Goal: Information Seeking & Learning: Learn about a topic

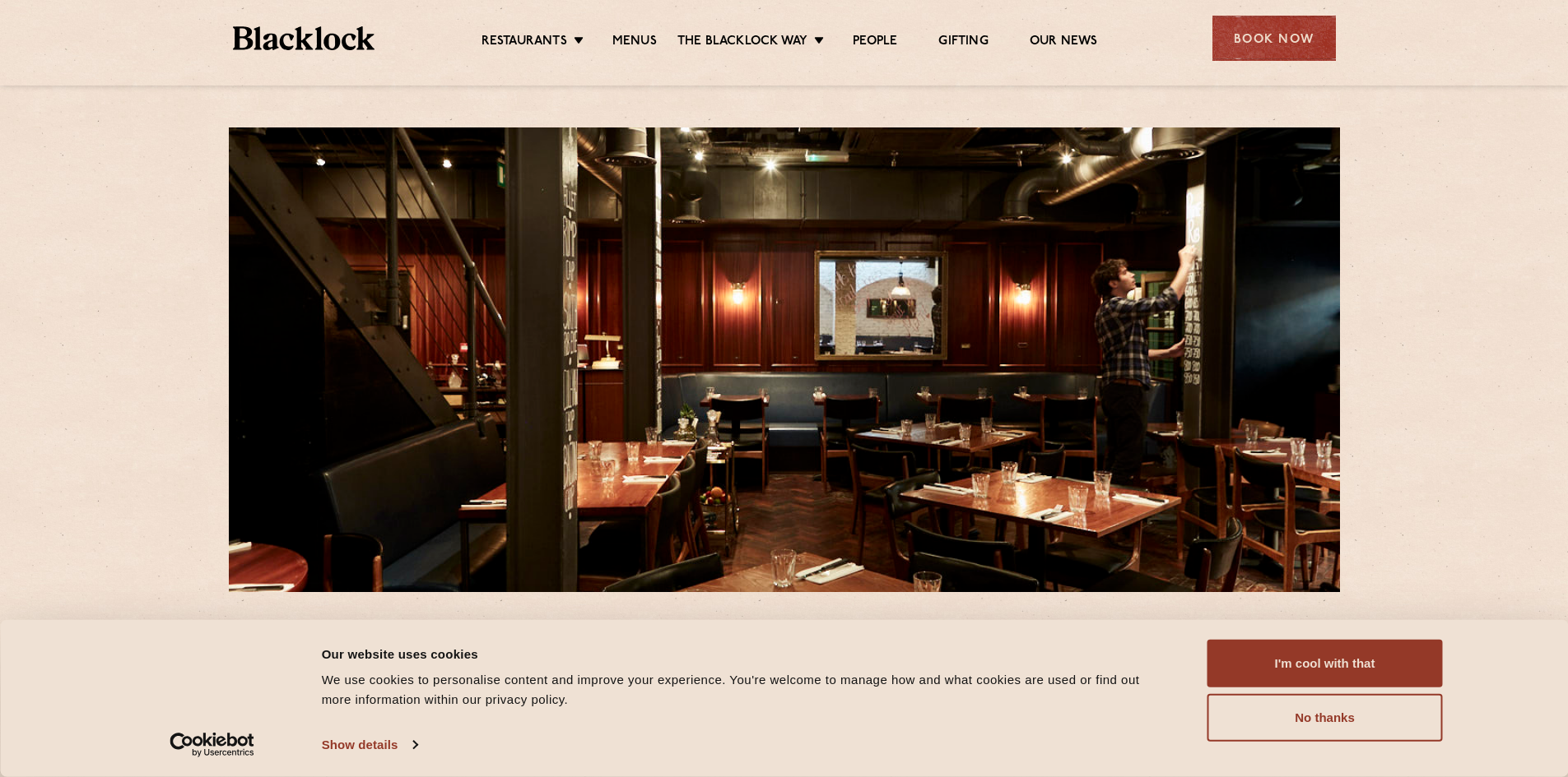
scroll to position [164, 0]
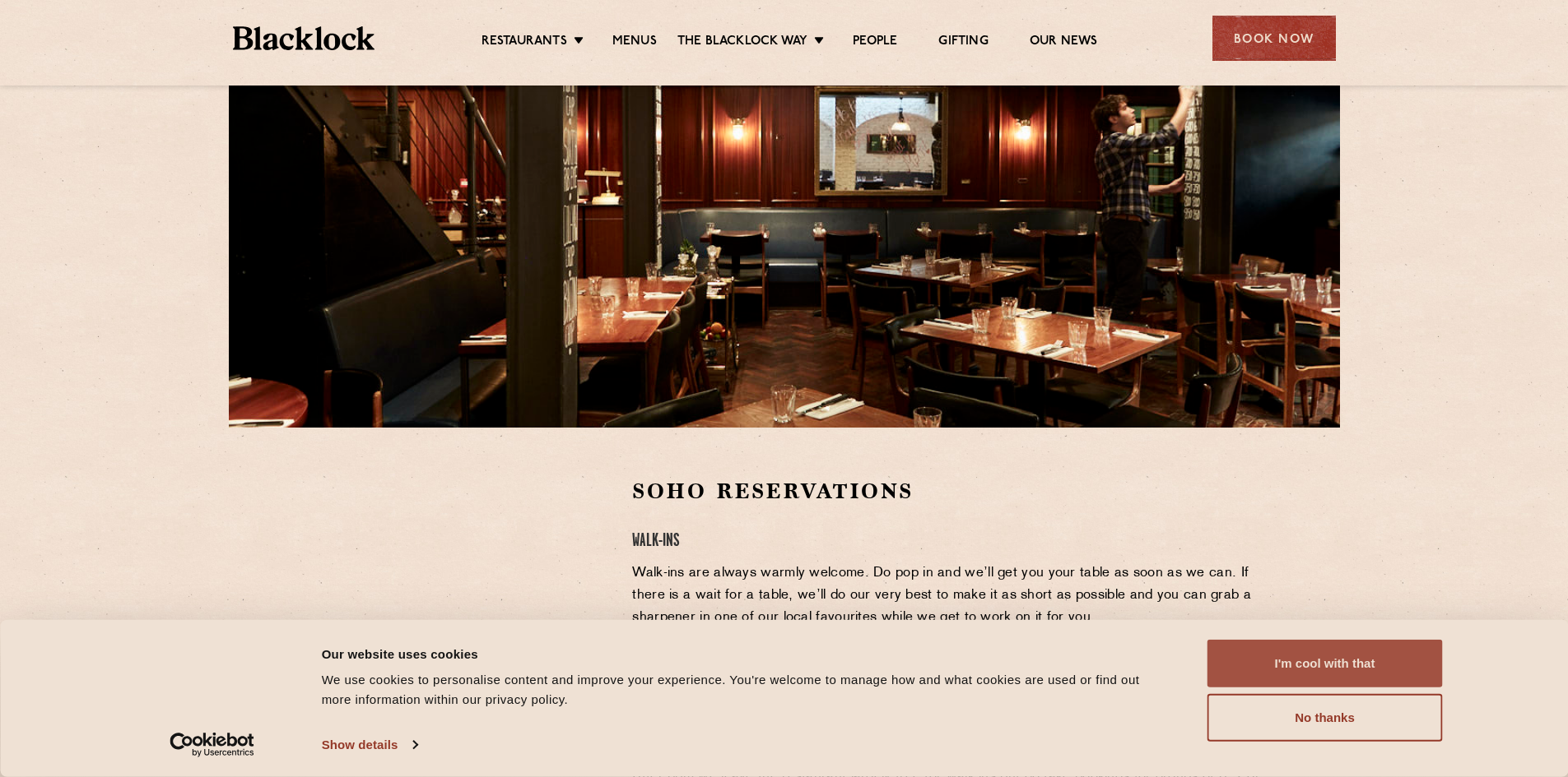
click at [1313, 662] on button "I'm cool with that" at bounding box center [1325, 663] width 235 height 48
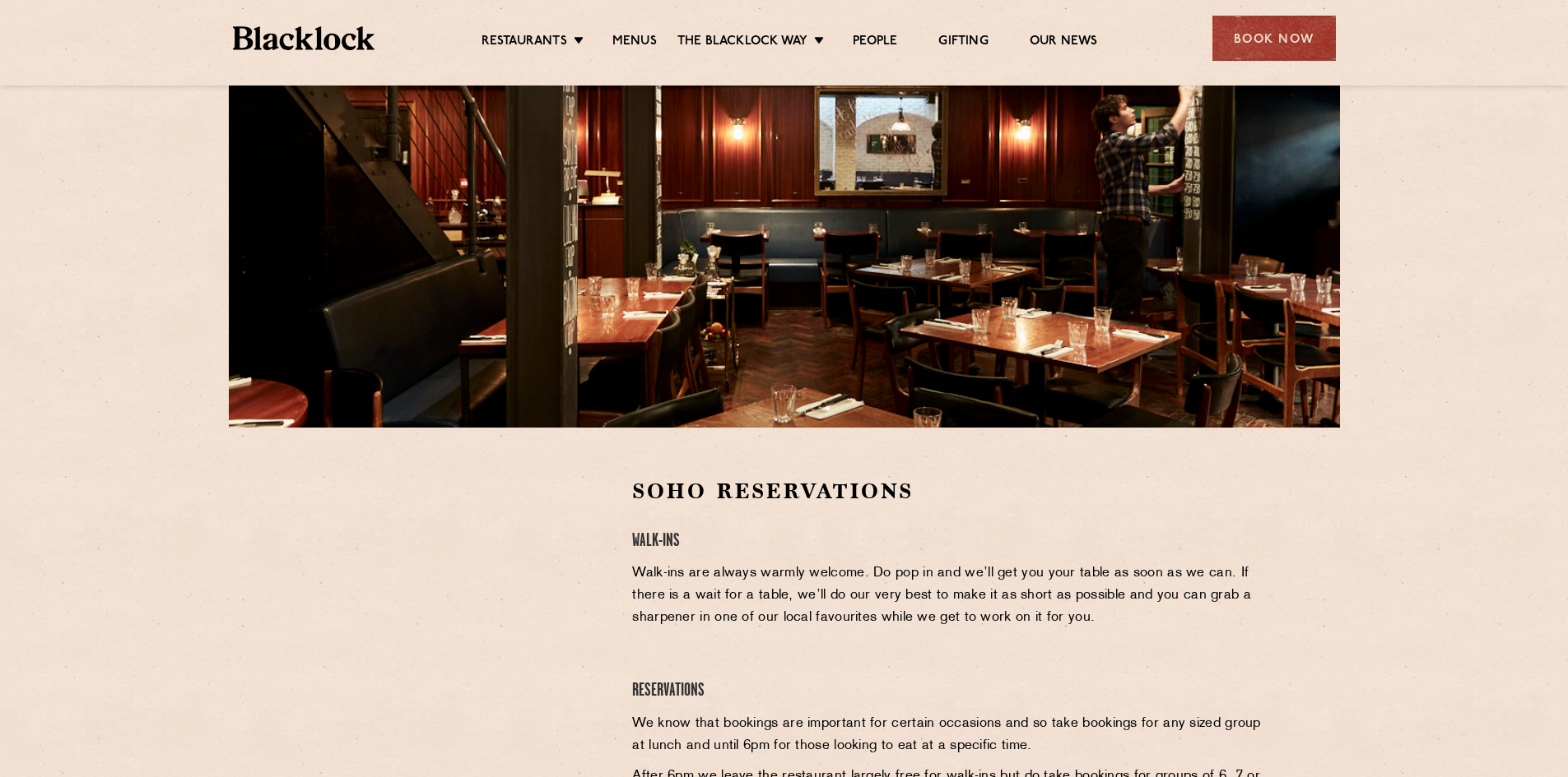
scroll to position [82, 0]
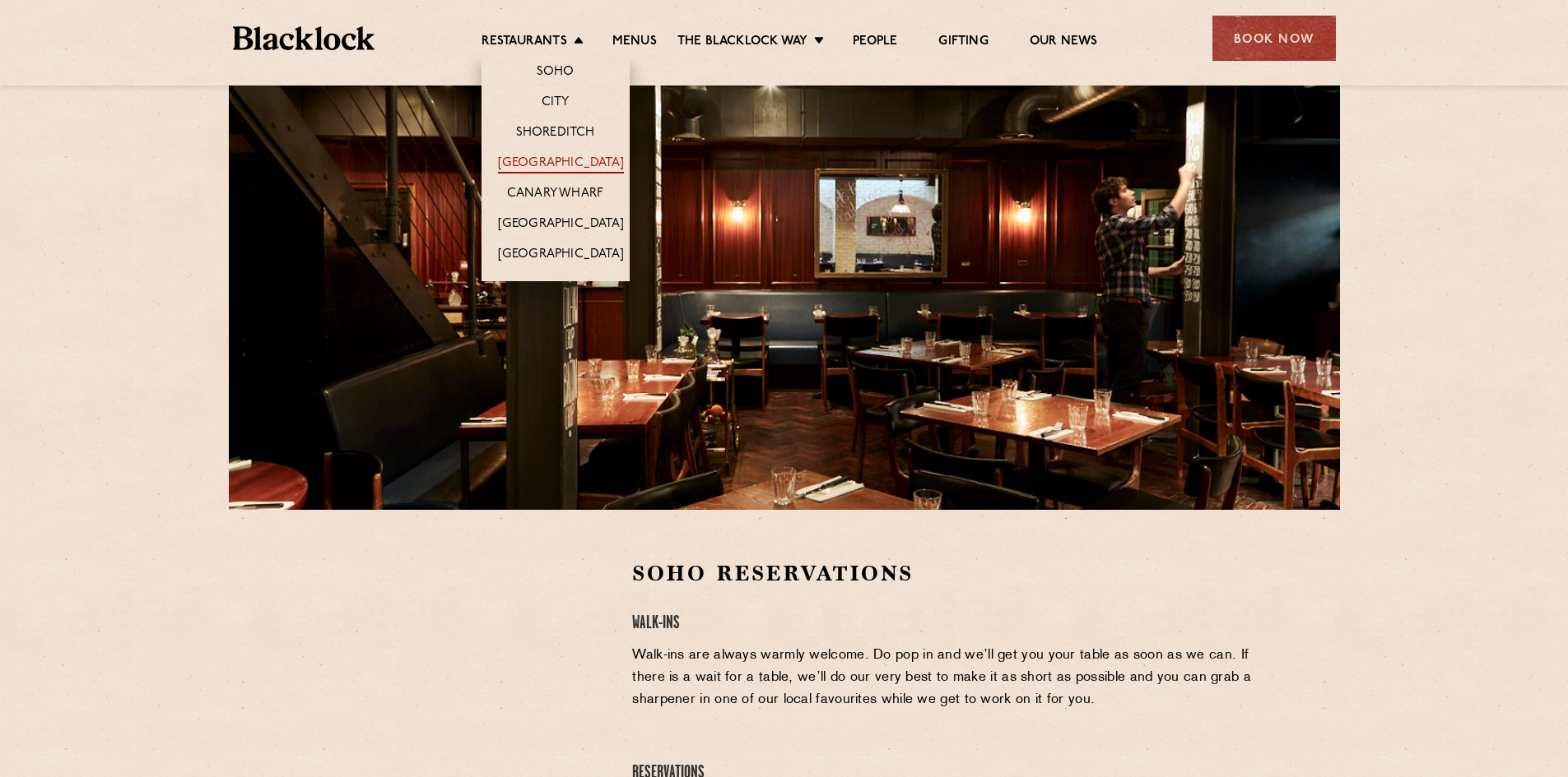
click at [547, 163] on link "[GEOGRAPHIC_DATA]" at bounding box center [560, 164] width 126 height 18
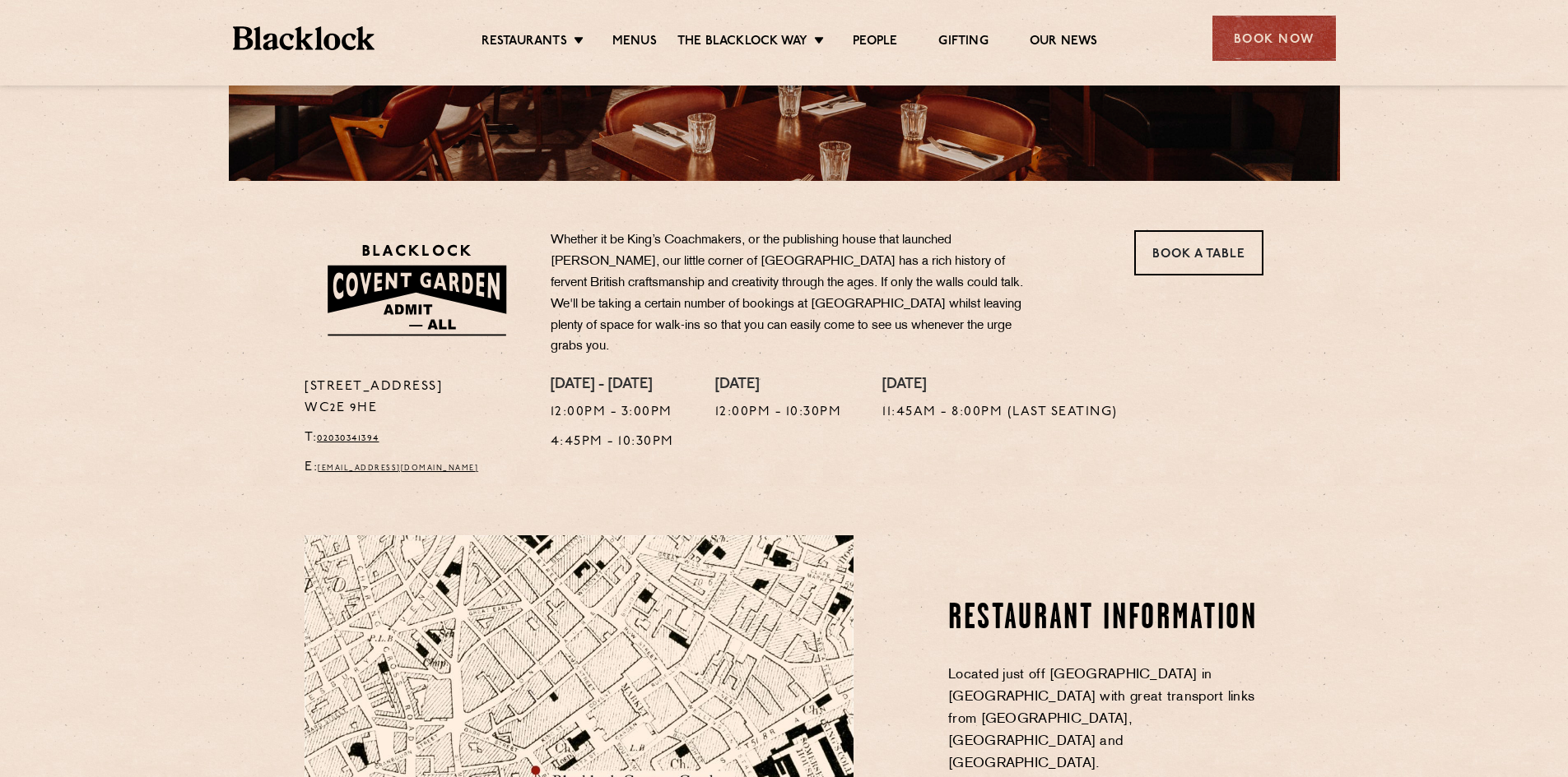
scroll to position [493, 0]
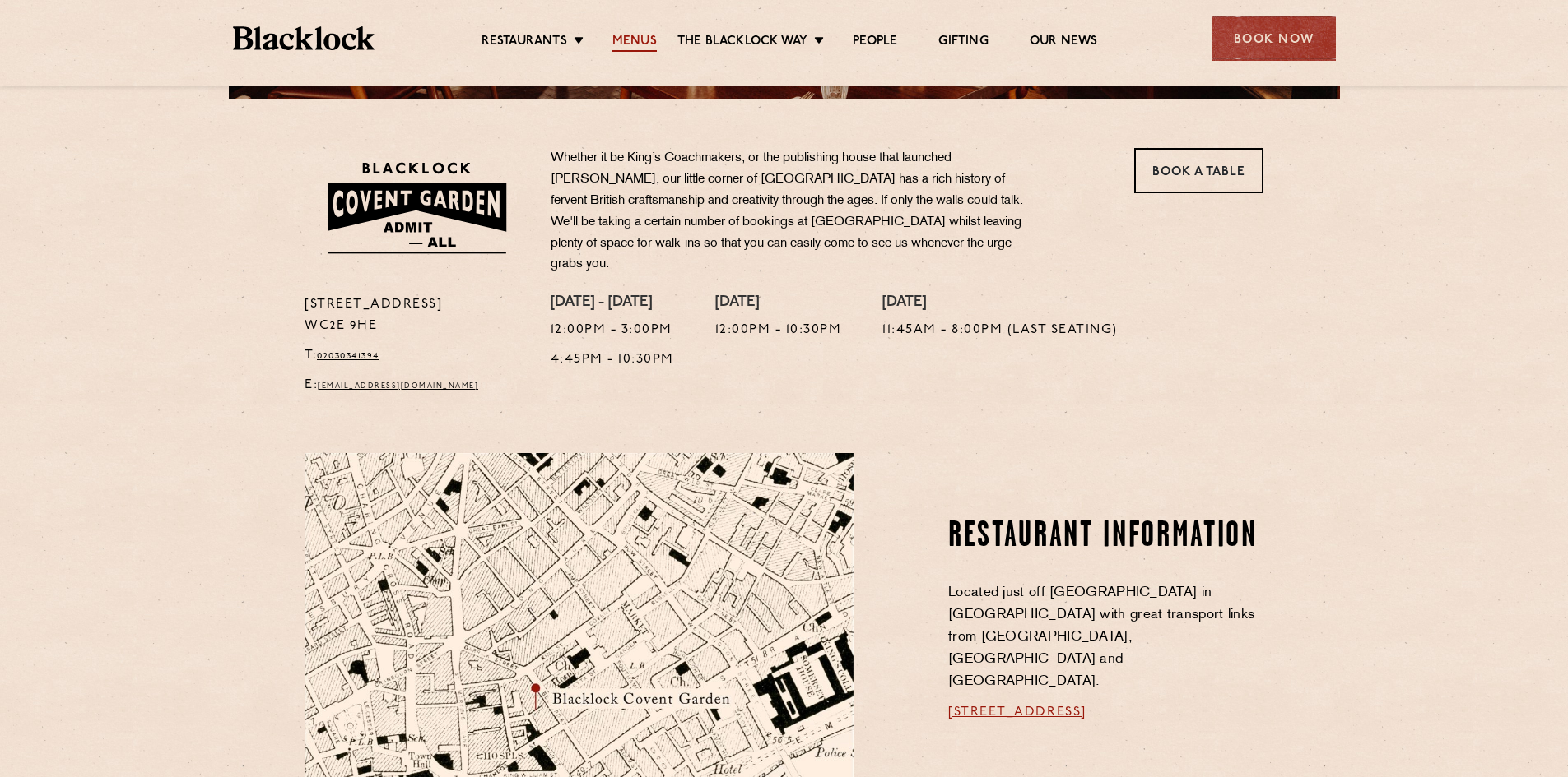
click at [633, 44] on link "Menus" at bounding box center [634, 43] width 44 height 18
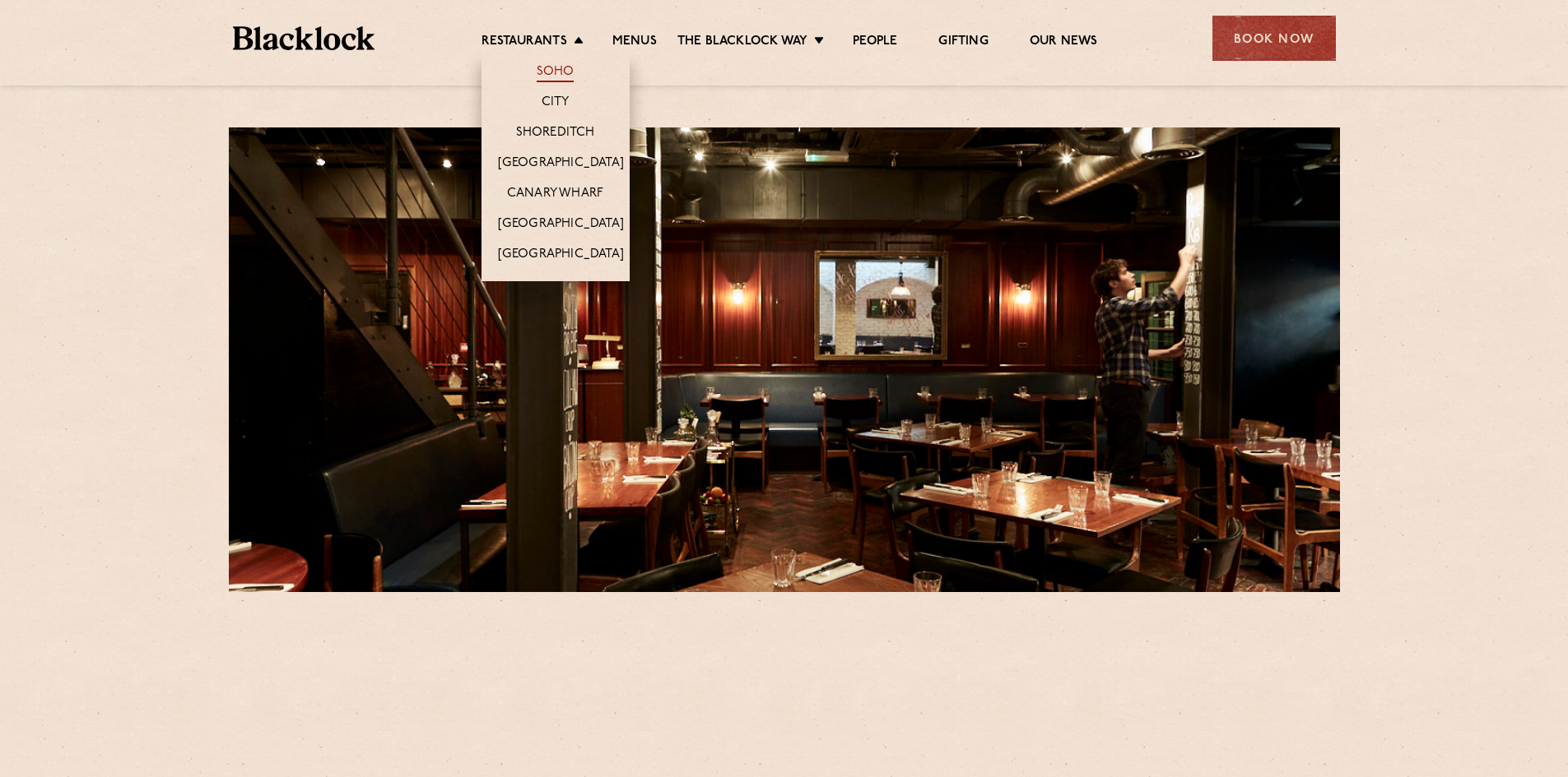
click at [548, 68] on link "Soho" at bounding box center [556, 73] width 38 height 18
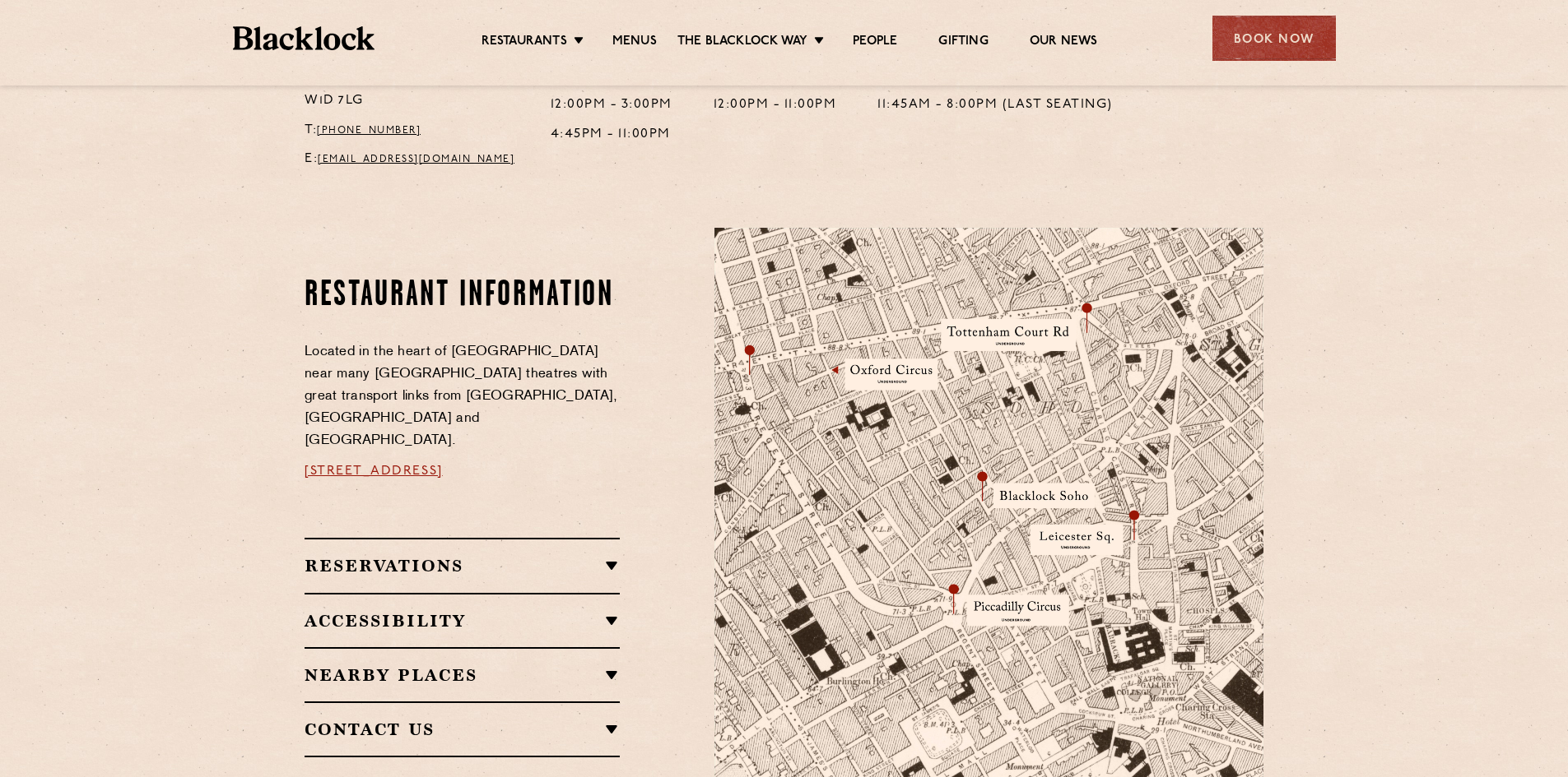
scroll to position [905, 0]
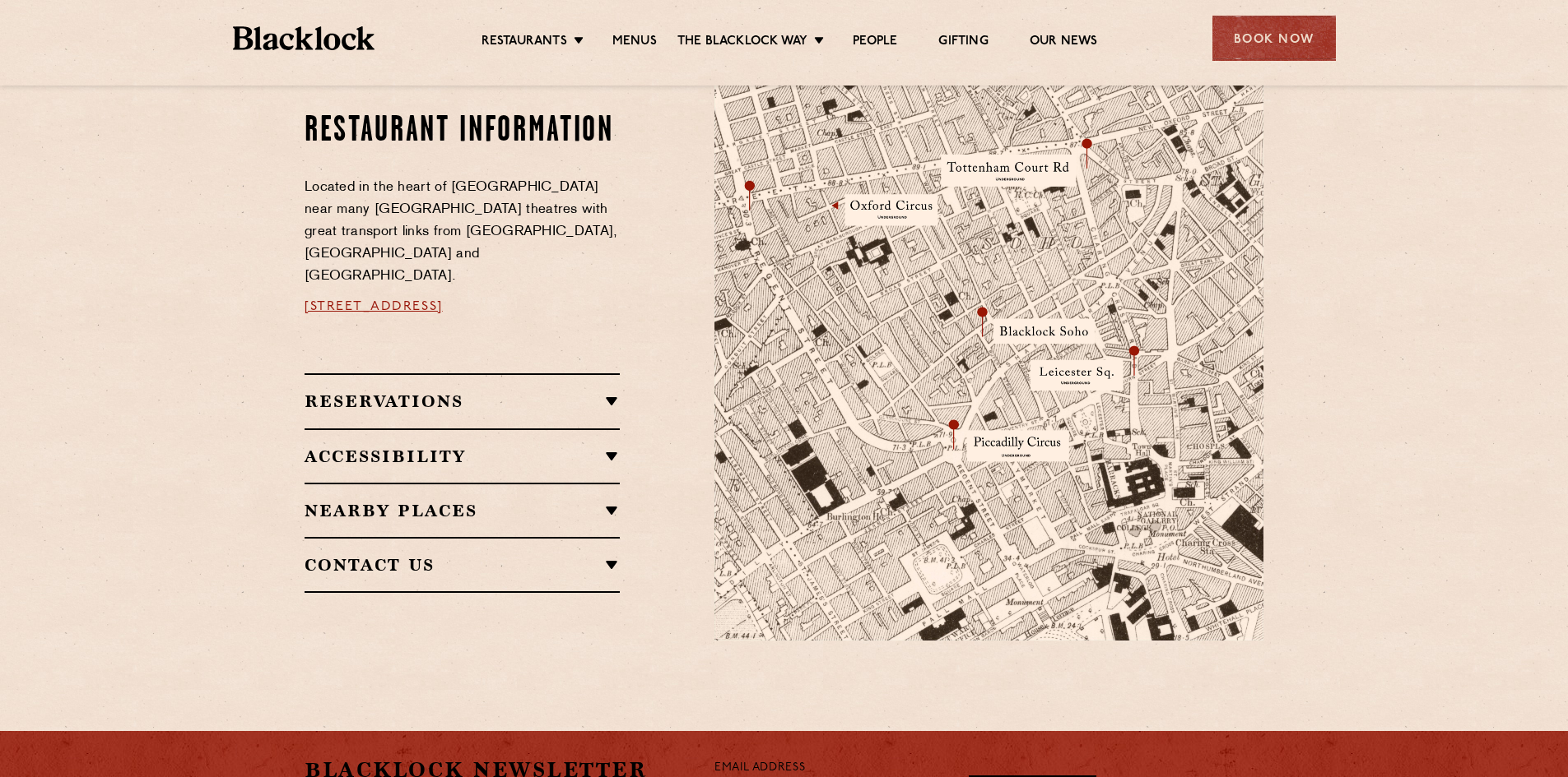
click at [608, 392] on h2 "Reservations" at bounding box center [462, 401] width 315 height 20
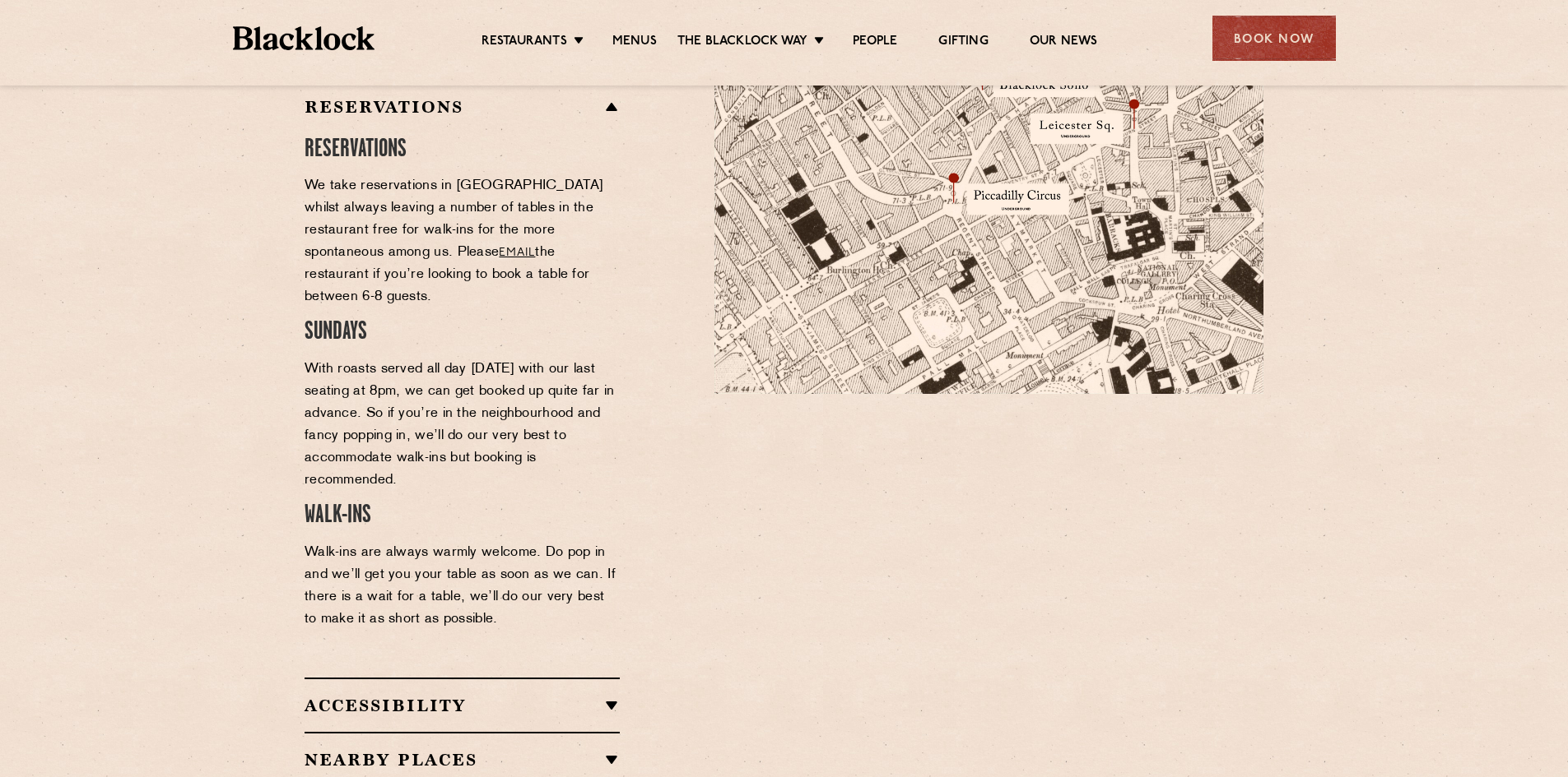
scroll to position [1234, 0]
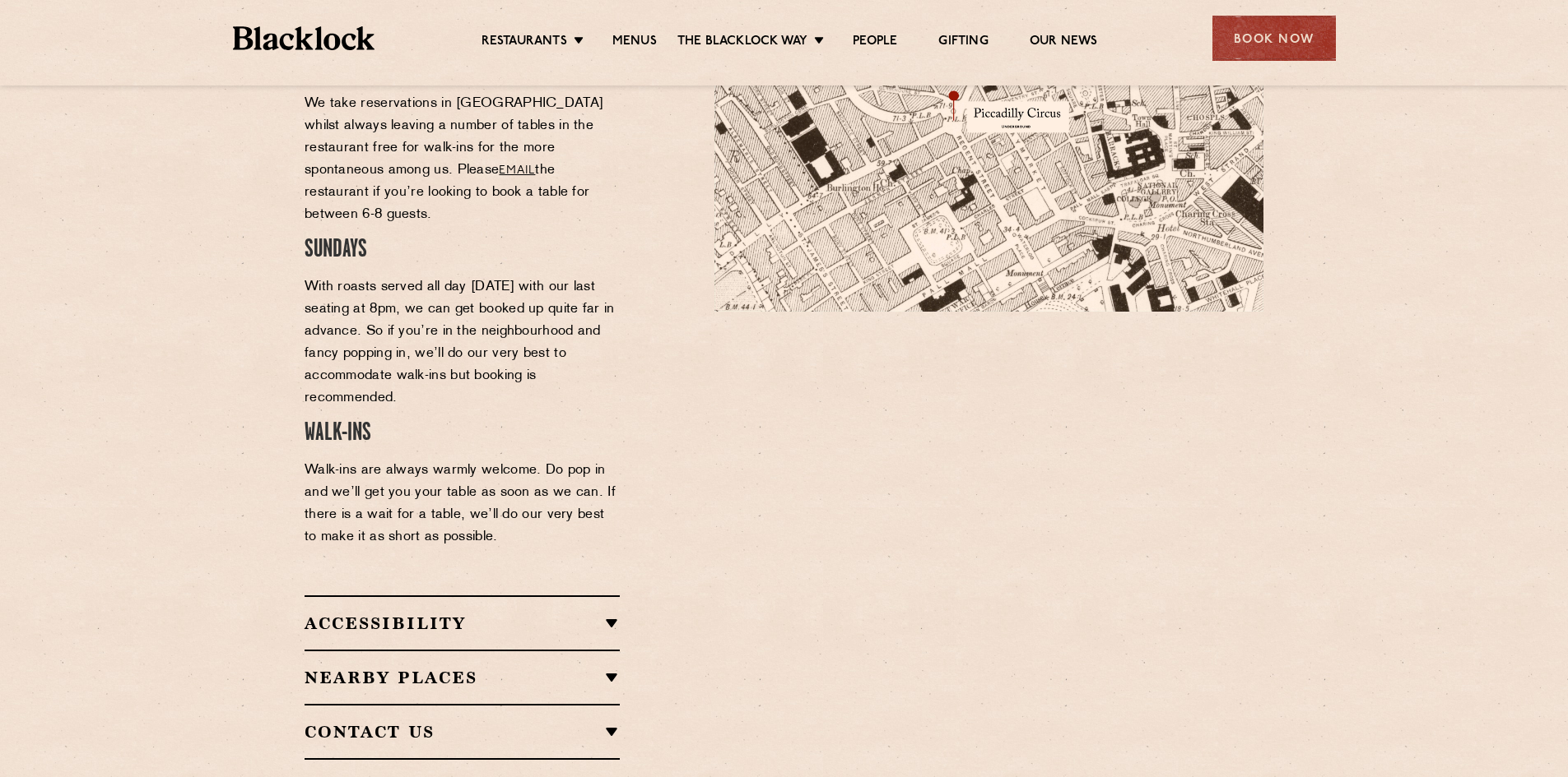
click at [611, 668] on h2 "Nearby Places" at bounding box center [462, 677] width 315 height 20
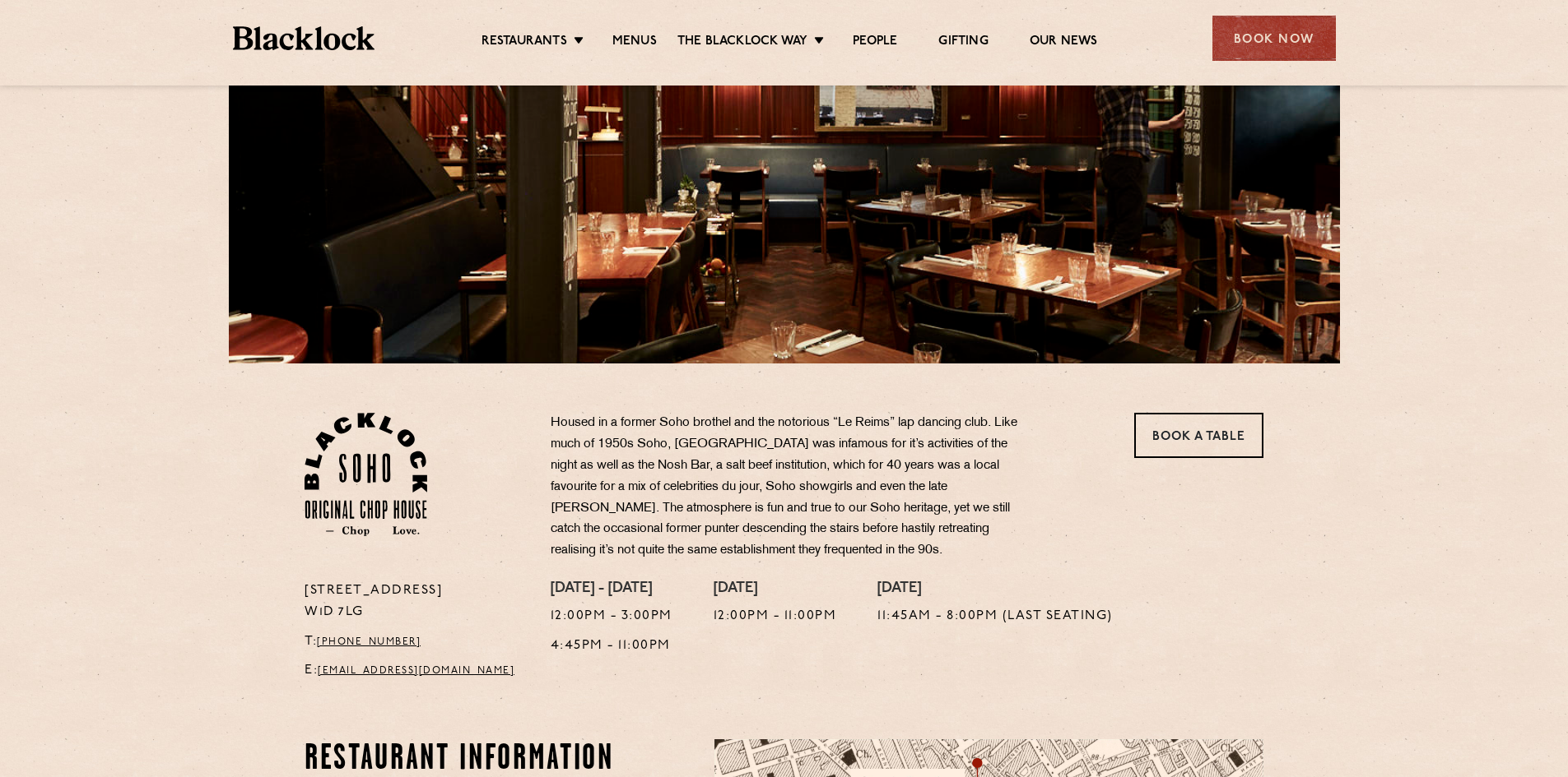
scroll to position [0, 0]
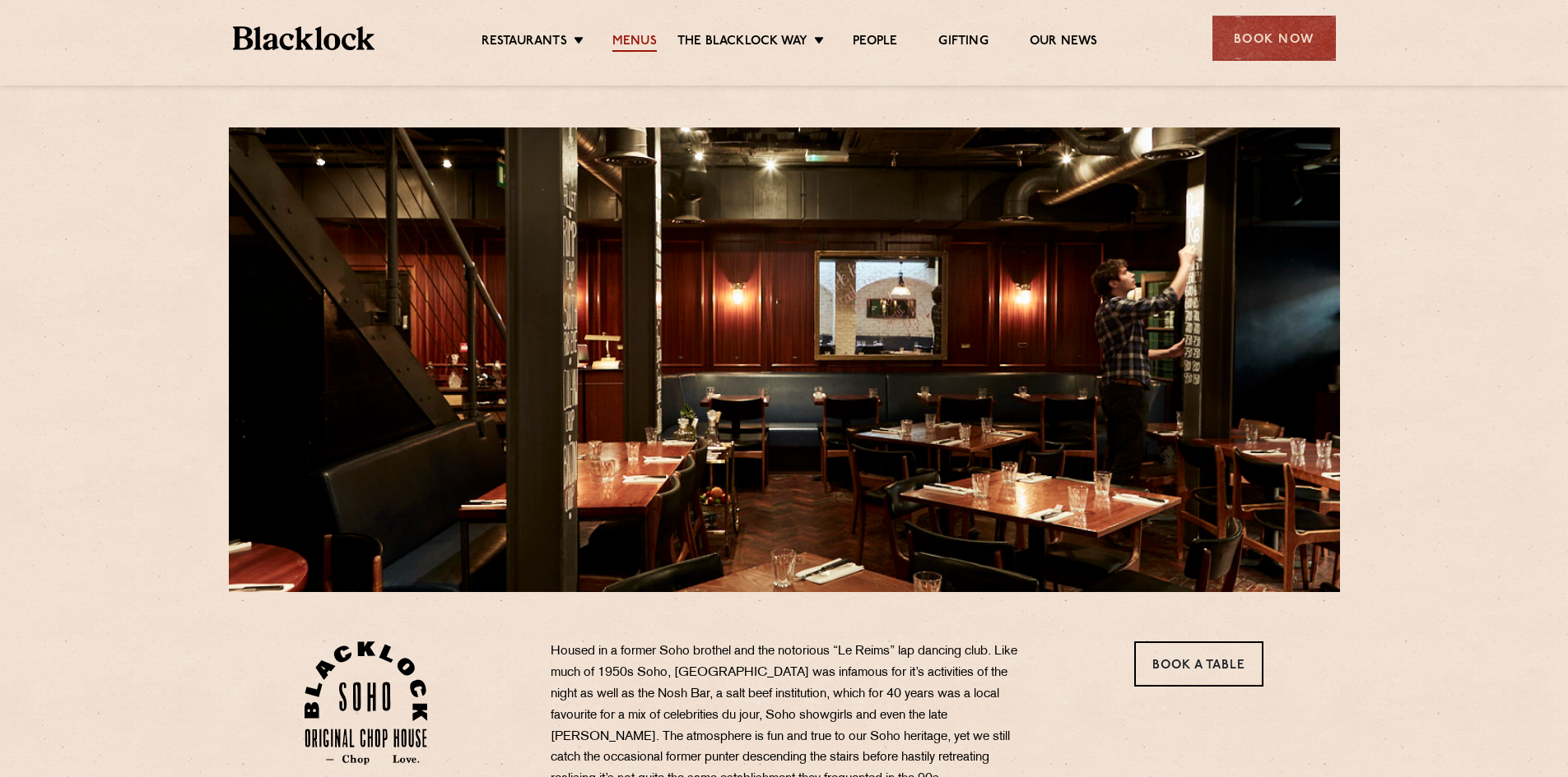
click at [634, 43] on link "Menus" at bounding box center [634, 43] width 44 height 18
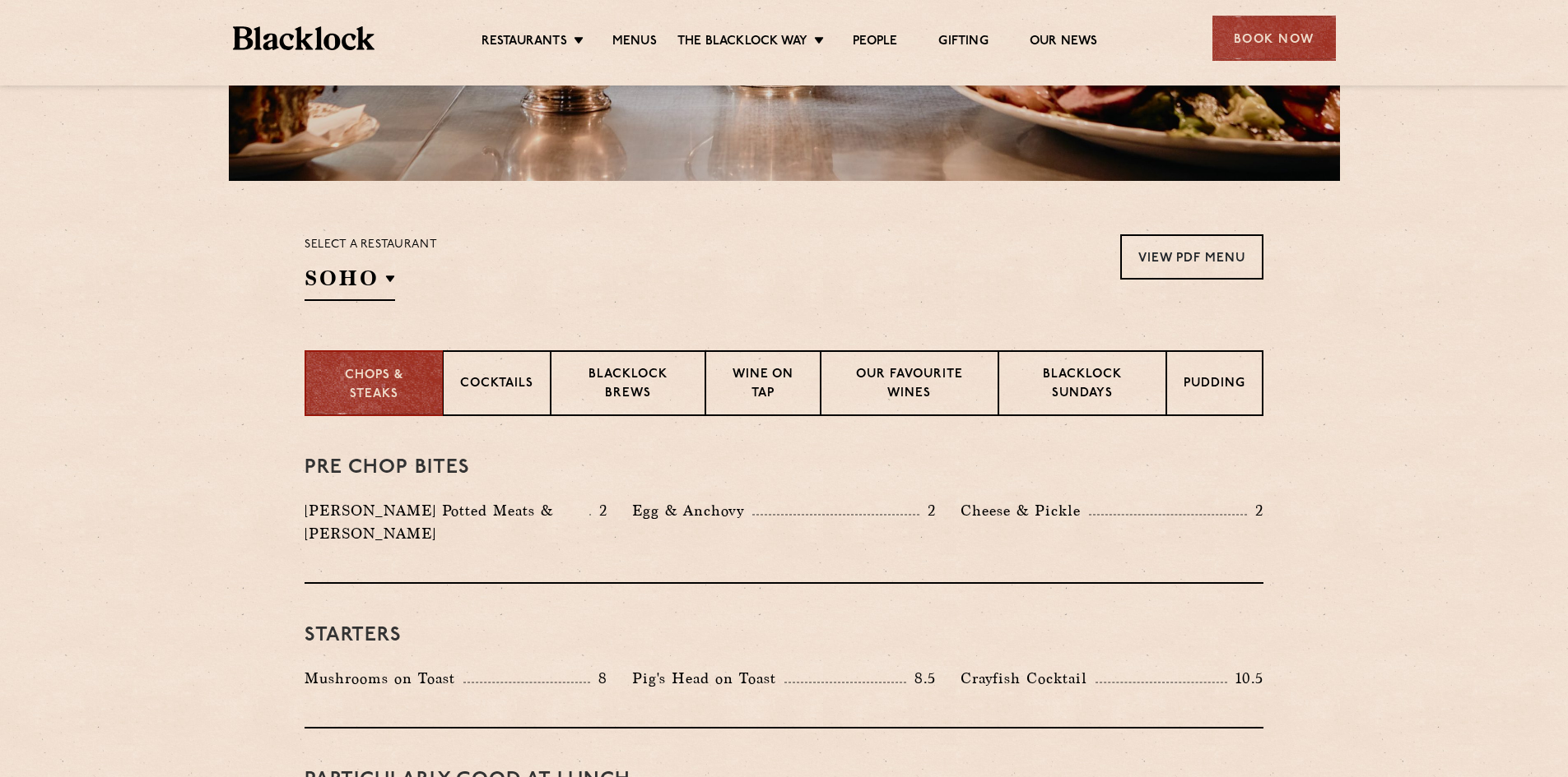
scroll to position [329, 0]
